Goal: Task Accomplishment & Management: Use online tool/utility

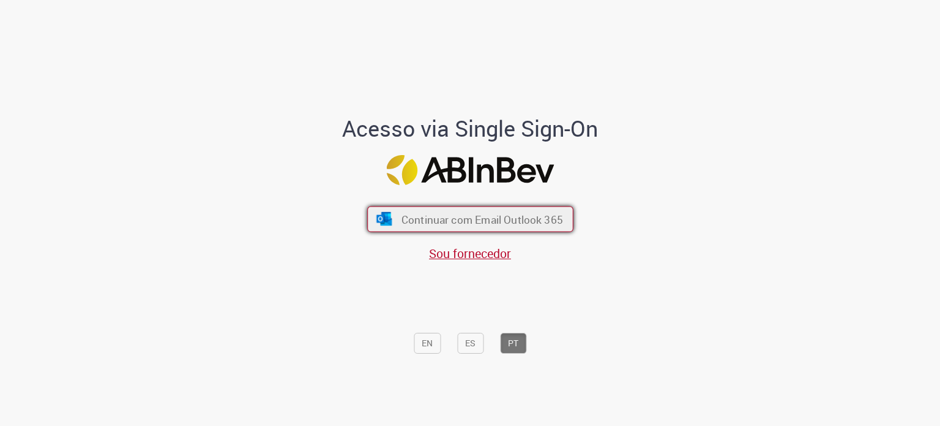
click at [438, 225] on span "Continuar com Email Outlook 365" at bounding box center [482, 219] width 162 height 14
